Goal: Task Accomplishment & Management: Manage account settings

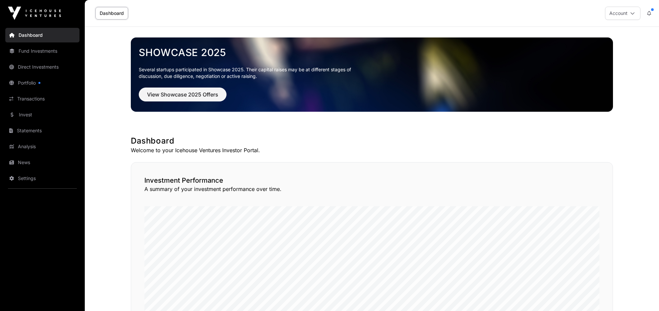
click at [631, 13] on icon at bounding box center [632, 13] width 5 height 5
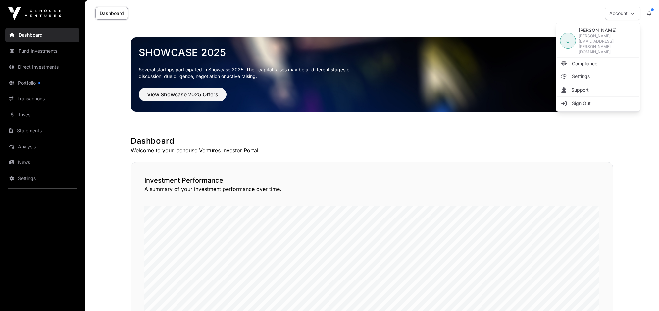
click at [584, 73] on span "Settings" at bounding box center [581, 76] width 18 height 7
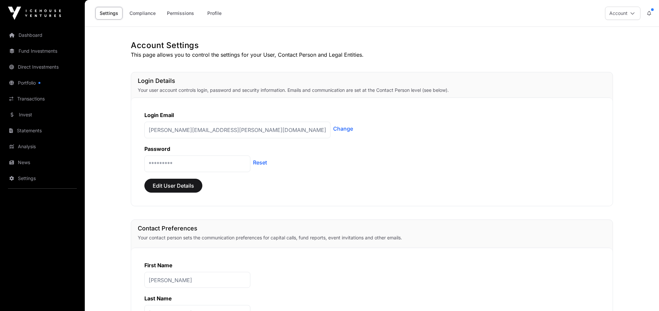
click at [214, 13] on link "Profile" at bounding box center [214, 13] width 26 height 13
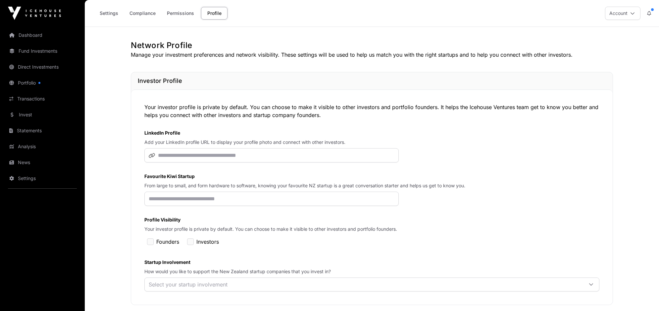
click at [633, 15] on icon at bounding box center [632, 13] width 5 height 5
click at [598, 38] on span "john.parsons@xtra.co.nz" at bounding box center [607, 43] width 58 height 21
click at [567, 36] on span "J" at bounding box center [567, 40] width 3 height 9
click at [650, 13] on icon at bounding box center [649, 13] width 4 height 5
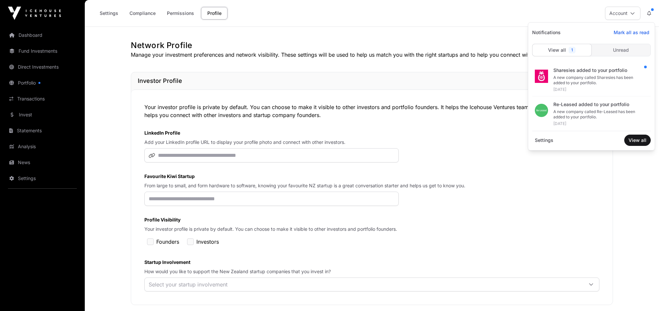
click at [650, 13] on icon at bounding box center [649, 13] width 4 height 5
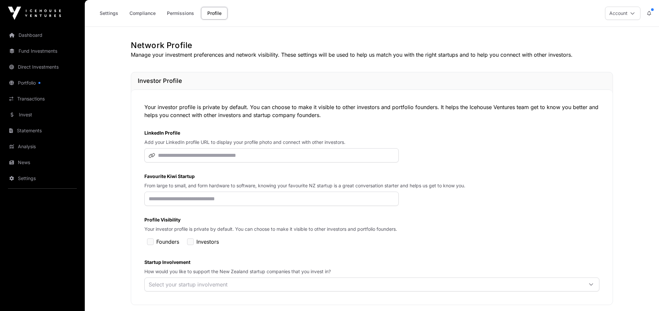
click at [627, 13] on button "Account" at bounding box center [622, 13] width 35 height 13
click at [569, 58] on link "Compliance" at bounding box center [597, 64] width 81 height 12
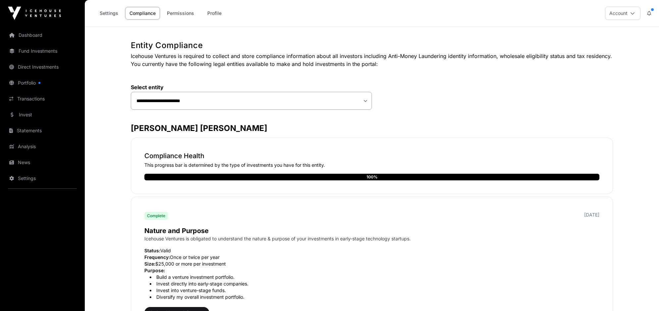
click at [181, 14] on link "Permissions" at bounding box center [181, 13] width 36 height 13
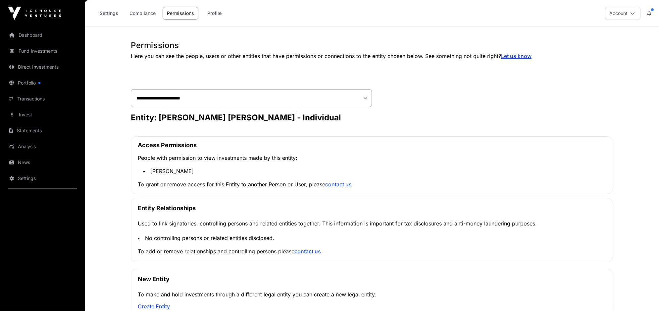
click at [213, 14] on link "Profile" at bounding box center [214, 13] width 26 height 13
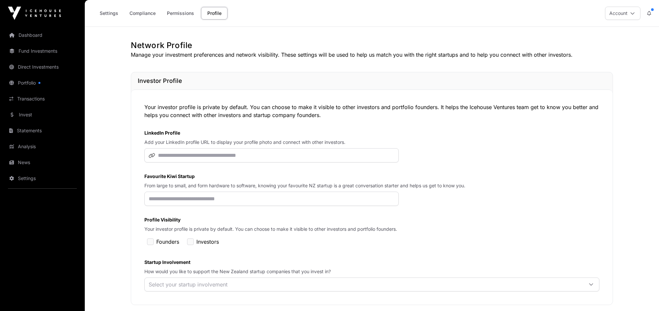
click at [27, 177] on link "Settings" at bounding box center [42, 178] width 74 height 15
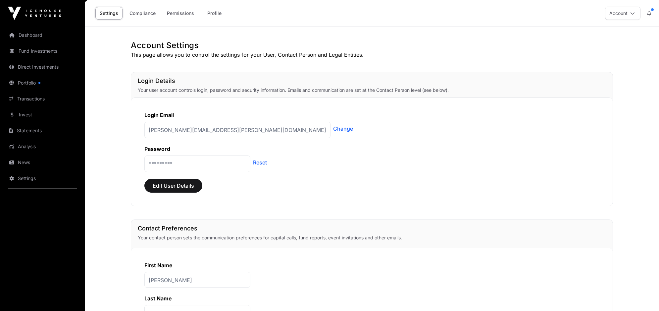
click at [261, 164] on link "Reset" at bounding box center [260, 162] width 14 height 8
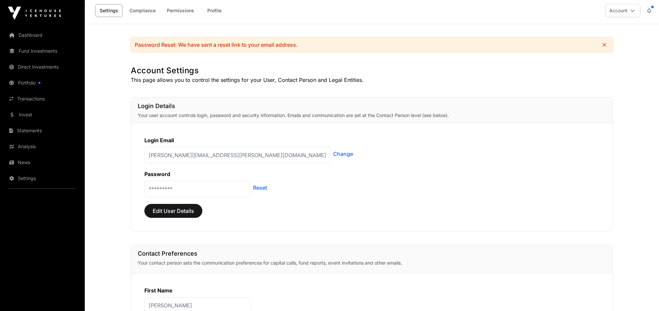
scroll to position [5, 0]
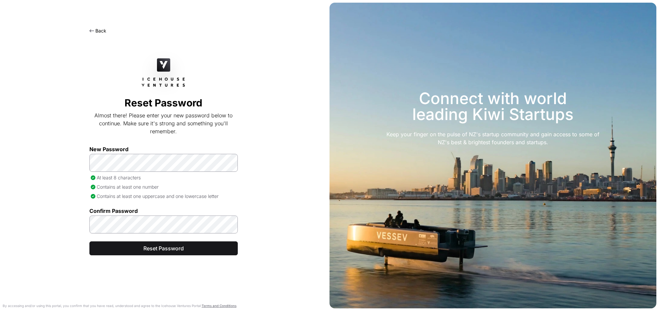
click at [154, 250] on span "Reset Password" at bounding box center [164, 248] width 132 height 8
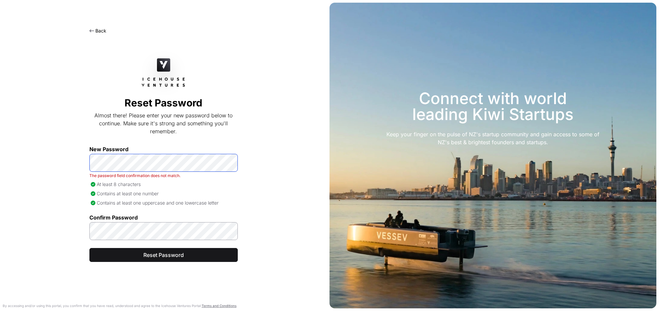
click at [73, 161] on div "Back Reset Password Almost there! Please enter your new password below to conti…" at bounding box center [163, 163] width 327 height 295
click at [88, 228] on div "Back Reset Password Almost there! Please enter your new password below to conti…" at bounding box center [163, 163] width 327 height 295
click at [272, 243] on div "Back Reset Password Almost there! Please enter your new password below to conti…" at bounding box center [163, 163] width 327 height 295
click at [175, 254] on span "Reset Password" at bounding box center [164, 255] width 132 height 8
